Goal: Task Accomplishment & Management: Manage account settings

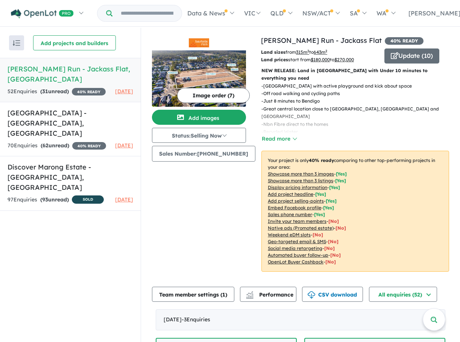
click at [69, 88] on strong "( 31 unread)" at bounding box center [54, 91] width 29 height 7
click at [405, 51] on button "Update ( 10 )" at bounding box center [411, 56] width 55 height 15
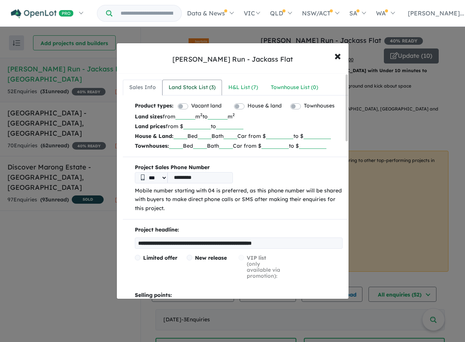
click at [200, 87] on div "Land Stock List ( 3 )" at bounding box center [192, 87] width 47 height 9
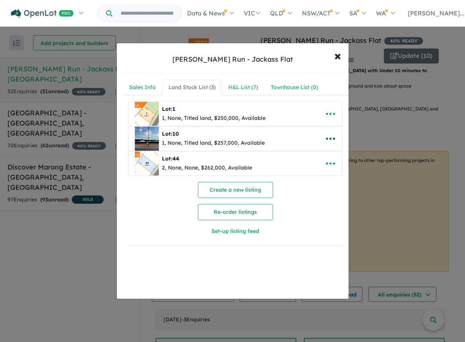
click at [329, 138] on icon "button" at bounding box center [330, 138] width 11 height 11
click at [310, 173] on link "Remove" at bounding box center [314, 174] width 56 height 17
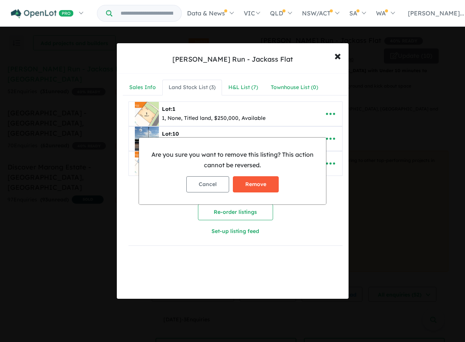
click at [256, 179] on button "Remove" at bounding box center [256, 184] width 46 height 16
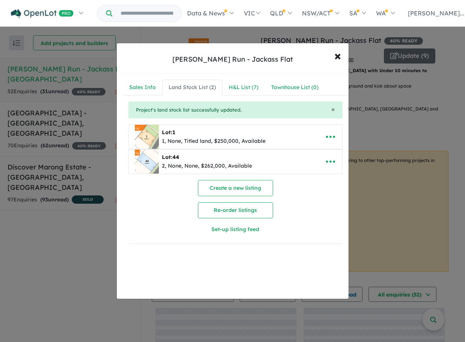
click at [330, 165] on icon "button" at bounding box center [330, 161] width 11 height 11
click at [305, 197] on link "Remove" at bounding box center [314, 197] width 56 height 17
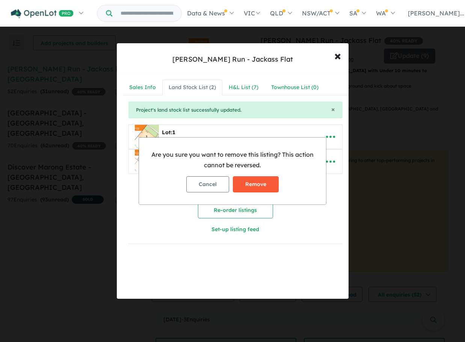
click at [257, 184] on button "Remove" at bounding box center [256, 184] width 46 height 16
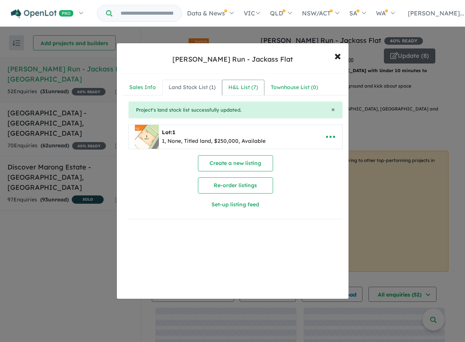
click at [242, 88] on div "H&L List ( 7 )" at bounding box center [244, 87] width 30 height 9
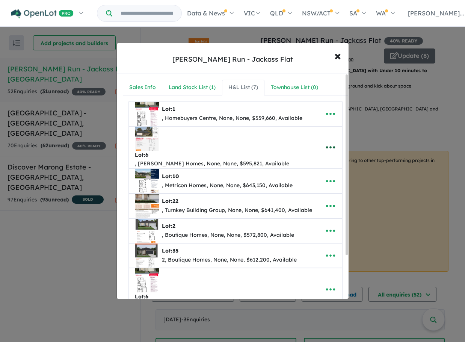
click at [330, 142] on icon "button" at bounding box center [330, 147] width 11 height 11
click at [305, 174] on link "Remove" at bounding box center [314, 182] width 56 height 17
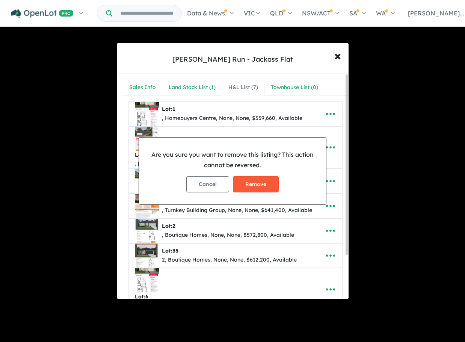
click at [261, 185] on button "Remove" at bounding box center [256, 184] width 46 height 16
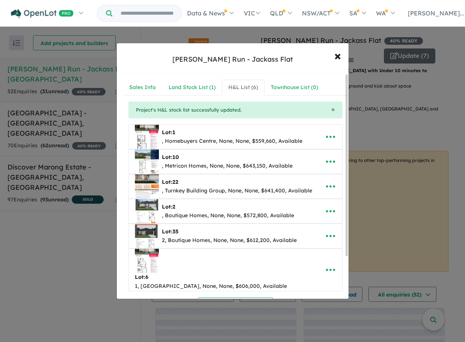
click at [326, 161] on icon "button" at bounding box center [330, 161] width 11 height 11
click at [306, 194] on link "Remove" at bounding box center [314, 197] width 56 height 17
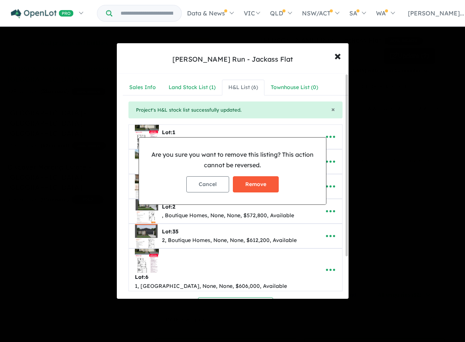
click at [260, 180] on button "Remove" at bounding box center [256, 184] width 46 height 16
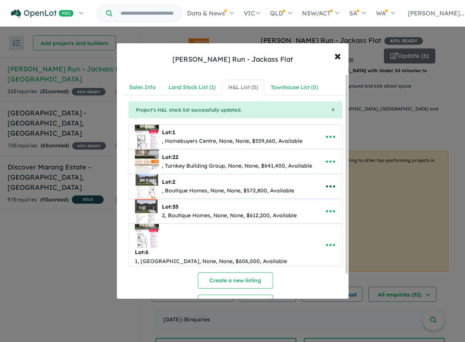
click at [327, 188] on icon "button" at bounding box center [330, 186] width 11 height 11
click at [299, 222] on link "Remove" at bounding box center [314, 222] width 56 height 17
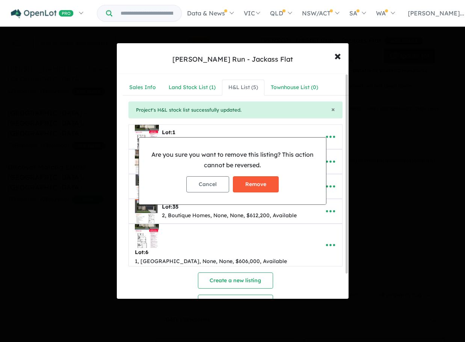
click at [269, 186] on button "Remove" at bounding box center [256, 184] width 46 height 16
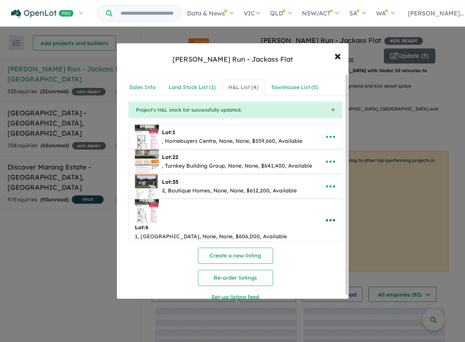
click at [327, 215] on icon "button" at bounding box center [330, 220] width 11 height 11
click at [309, 247] on link "Remove" at bounding box center [314, 255] width 56 height 17
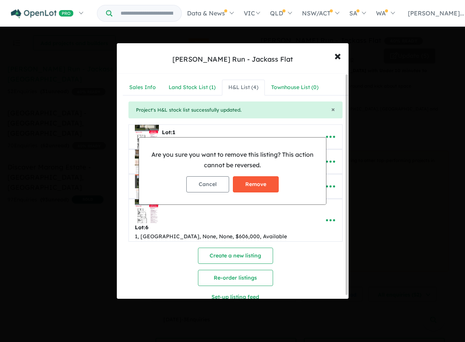
click at [268, 182] on button "Remove" at bounding box center [256, 184] width 46 height 16
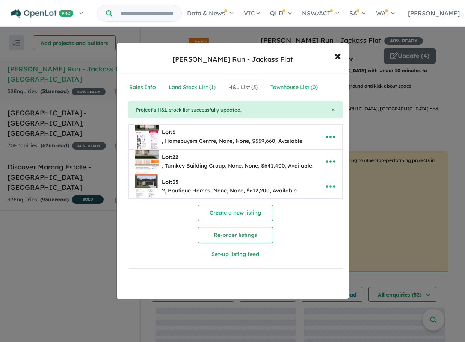
click at [326, 188] on icon "button" at bounding box center [330, 186] width 11 height 11
click at [299, 223] on link "Remove" at bounding box center [314, 222] width 56 height 17
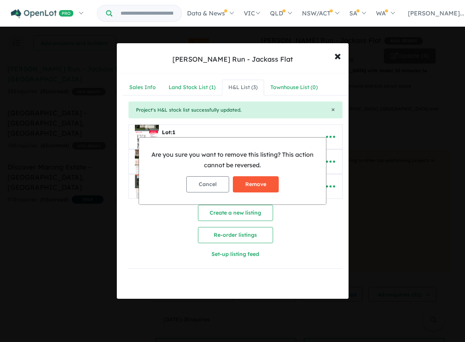
click at [268, 185] on button "Remove" at bounding box center [256, 184] width 46 height 16
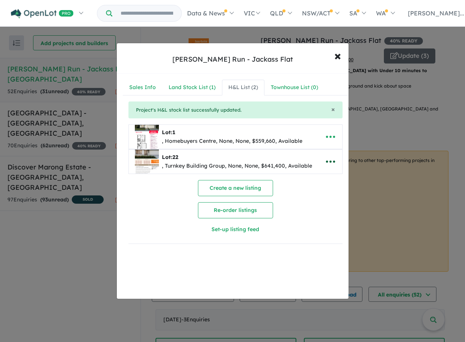
click at [325, 164] on icon "button" at bounding box center [330, 161] width 11 height 11
click at [293, 194] on link "Remove" at bounding box center [314, 197] width 56 height 17
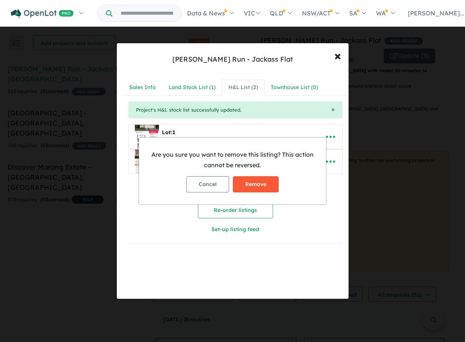
click at [254, 180] on button "Remove" at bounding box center [256, 184] width 46 height 16
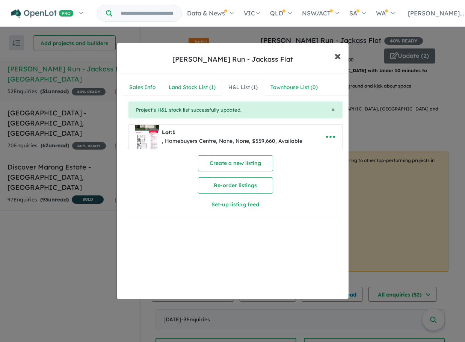
click at [336, 56] on span "×" at bounding box center [338, 55] width 7 height 16
